Goal: Task Accomplishment & Management: Manage account settings

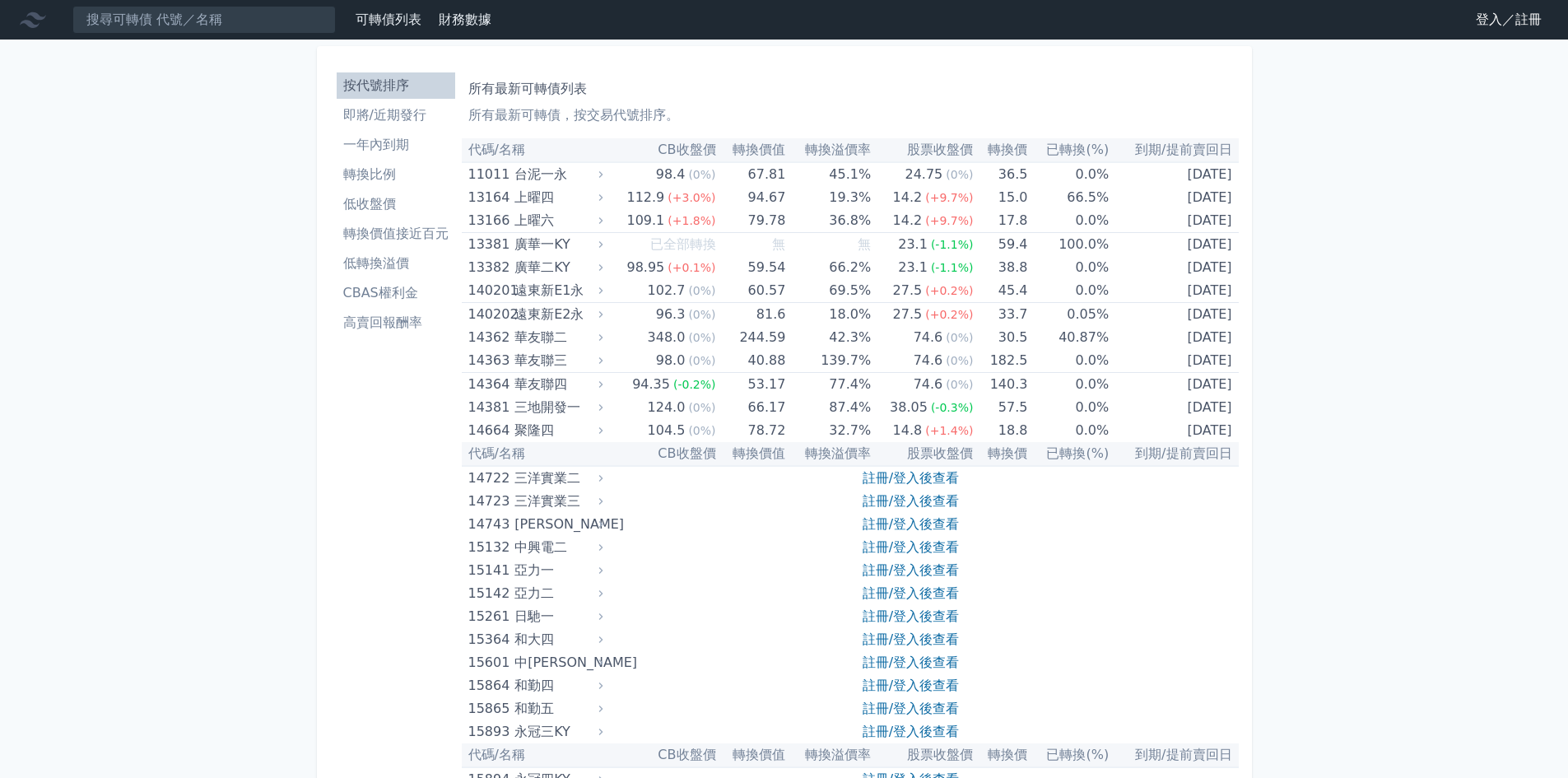
click at [1487, 21] on link "登入／註冊" at bounding box center [1509, 20] width 92 height 26
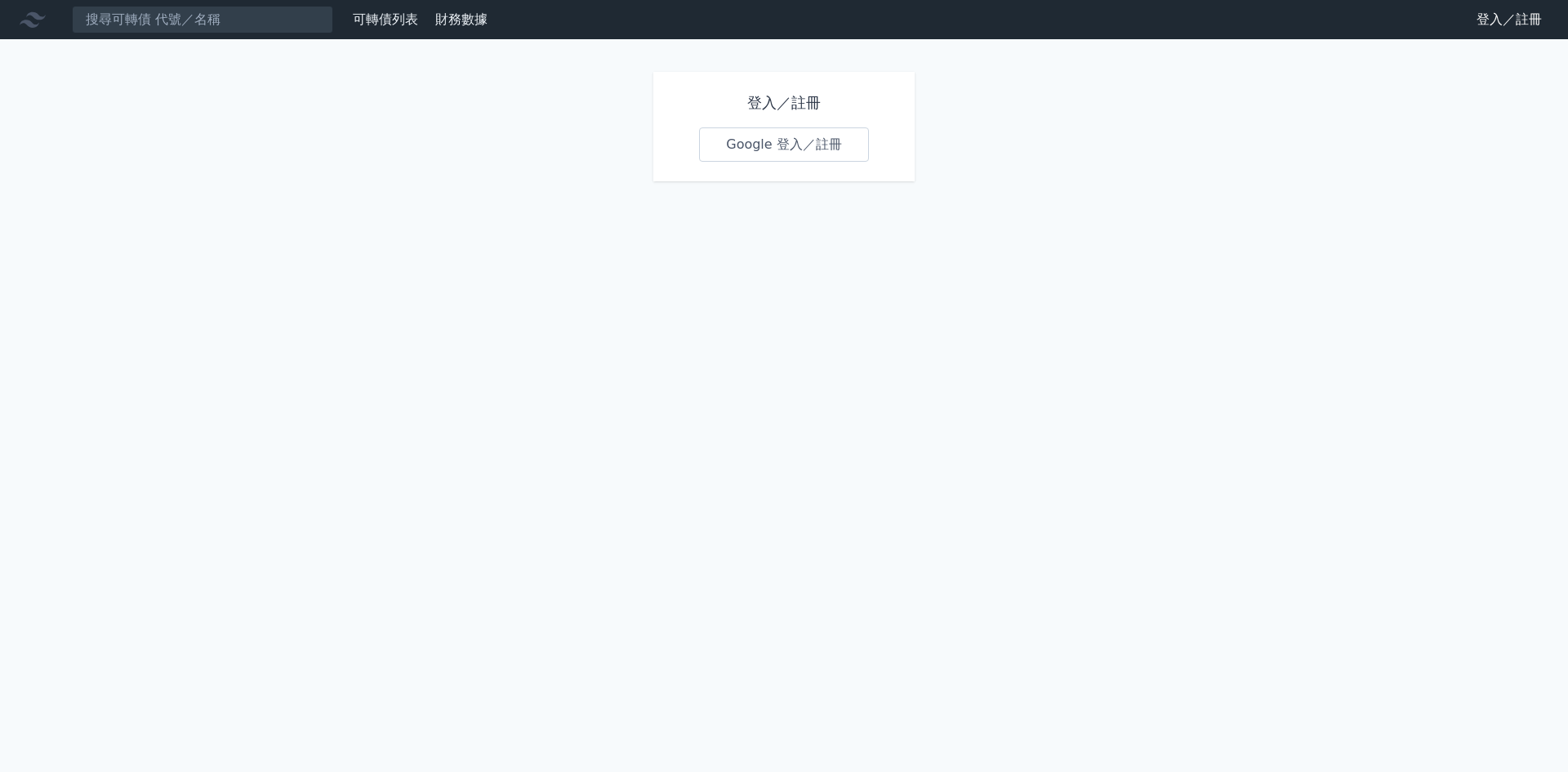
click at [837, 160] on link "Google 登入／註冊" at bounding box center [784, 145] width 169 height 34
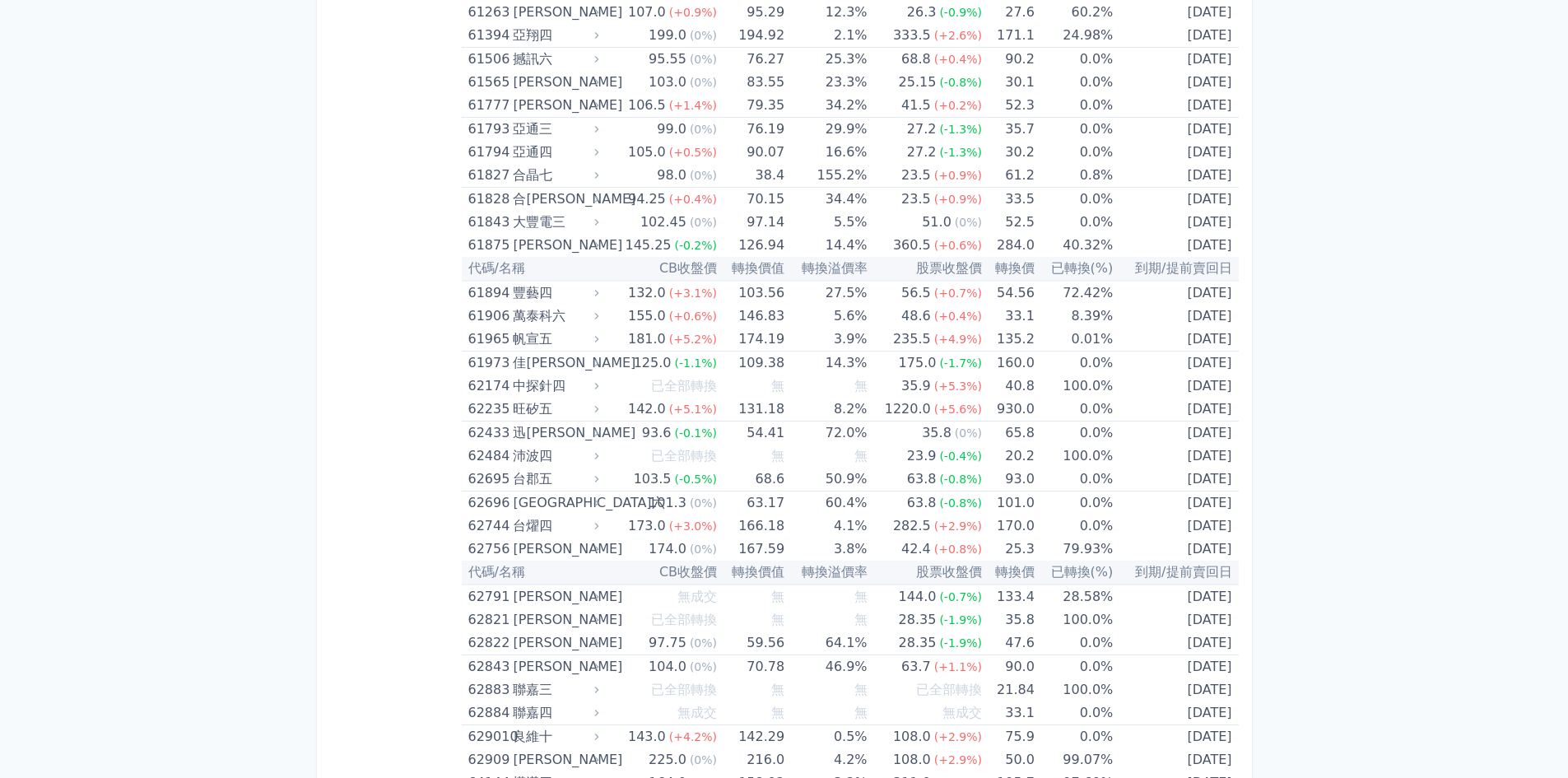
scroll to position [6391, 0]
